Goal: Transaction & Acquisition: Purchase product/service

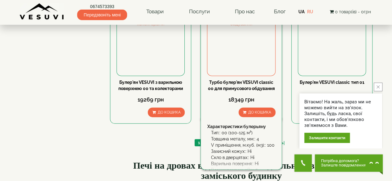
scroll to position [775, 0]
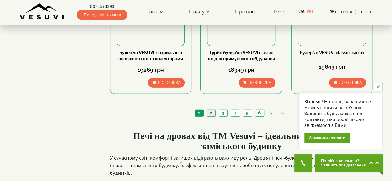
click at [211, 110] on link "2" at bounding box center [211, 113] width 9 height 7
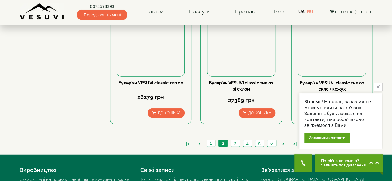
scroll to position [744, 0]
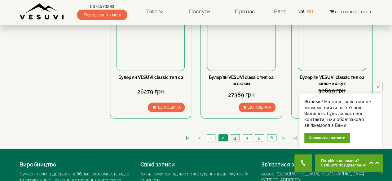
click at [238, 135] on link "3" at bounding box center [235, 138] width 9 height 7
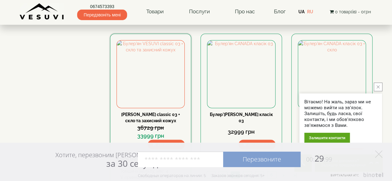
scroll to position [676, 0]
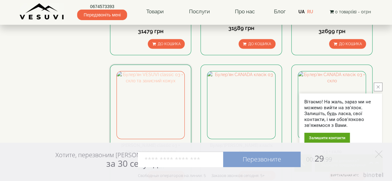
click at [168, 72] on img at bounding box center [151, 106] width 68 height 68
